Goal: Find specific page/section: Find specific page/section

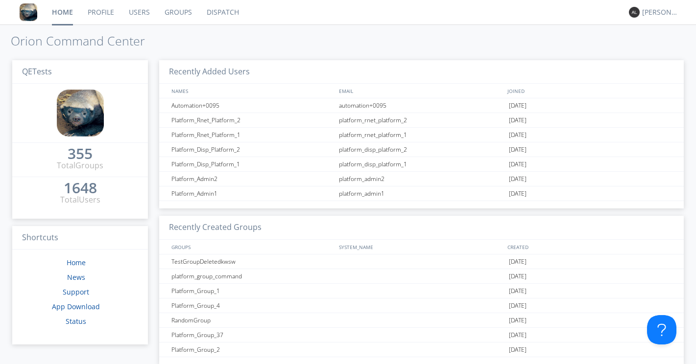
click at [183, 13] on link "Groups" at bounding box center [178, 12] width 42 height 24
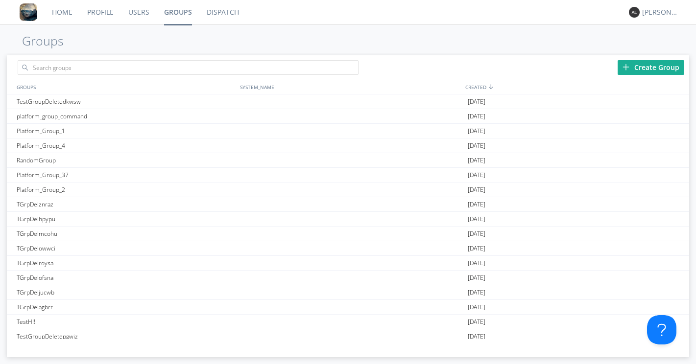
click at [219, 14] on link "Dispatch" at bounding box center [222, 12] width 47 height 24
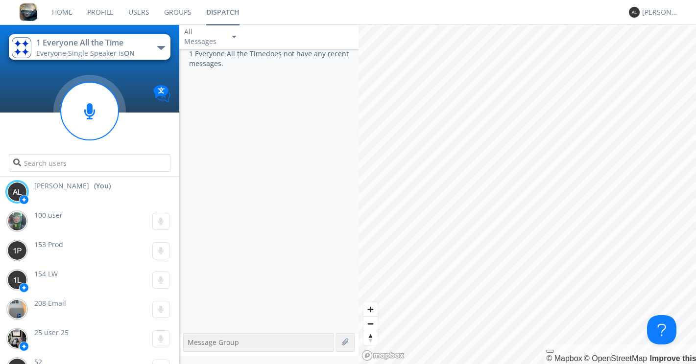
click at [185, 12] on link "Groups" at bounding box center [178, 12] width 42 height 24
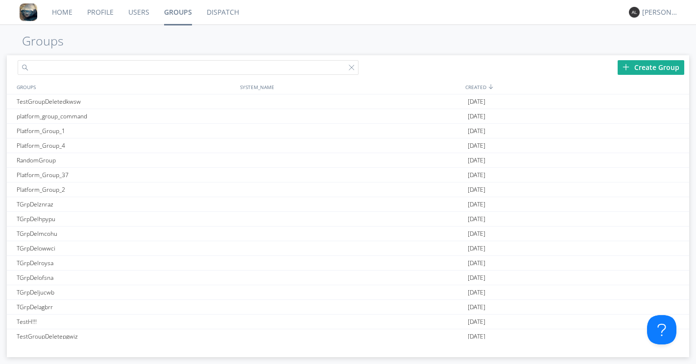
click at [101, 65] on input "text" at bounding box center [188, 67] width 341 height 15
click at [256, 67] on input "text" at bounding box center [188, 67] width 341 height 15
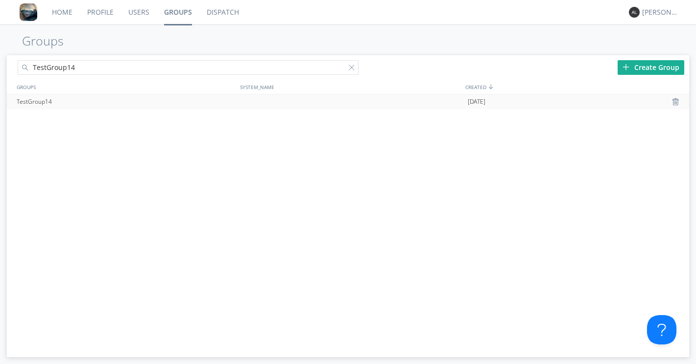
type input "TestGroup14"
click at [189, 102] on div "TestGroup14" at bounding box center [126, 101] width 224 height 15
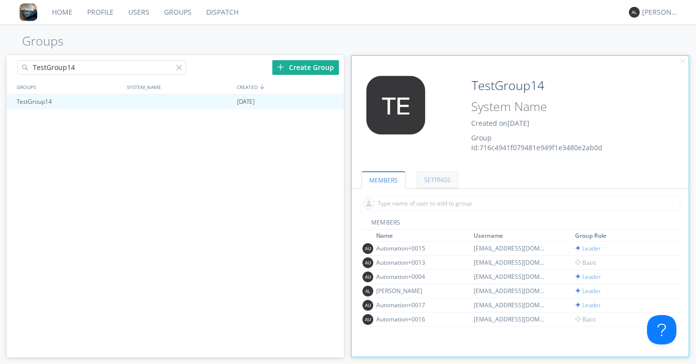
click at [430, 181] on link "SETTINGS" at bounding box center [437, 179] width 42 height 17
